Goal: Navigation & Orientation: Find specific page/section

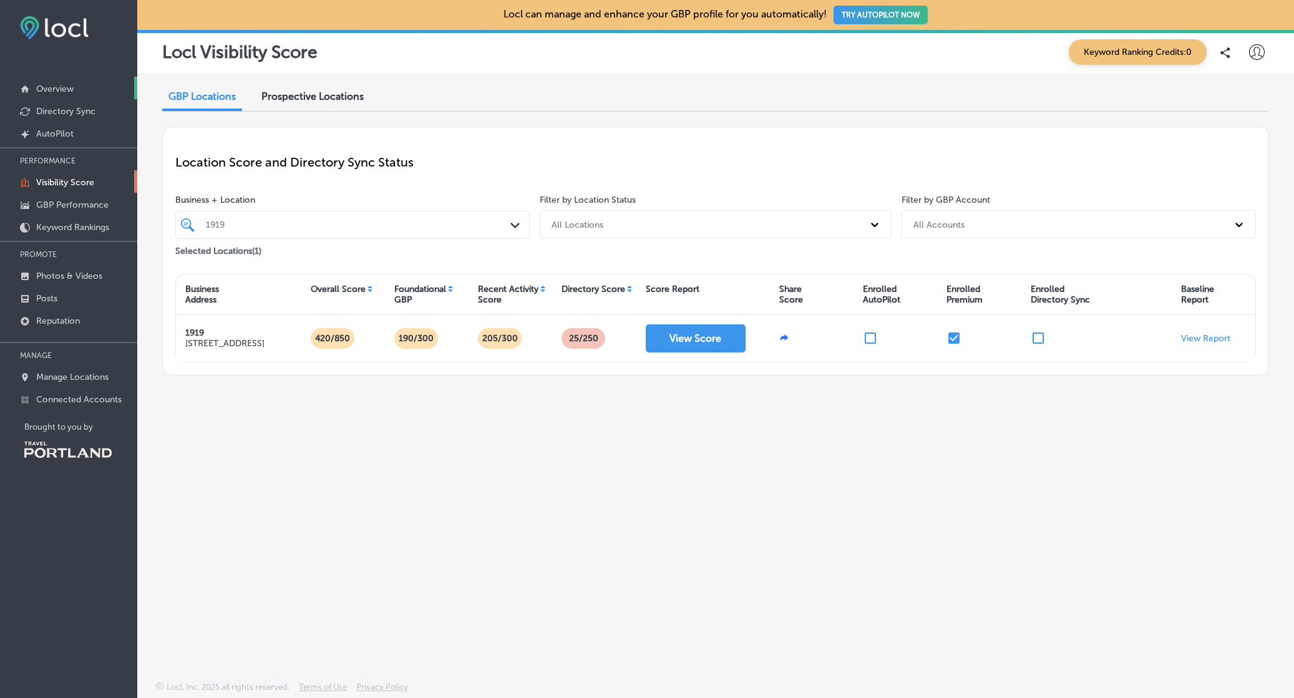
click at [57, 89] on p "Overview" at bounding box center [54, 89] width 37 height 11
